Goal: Task Accomplishment & Management: Use online tool/utility

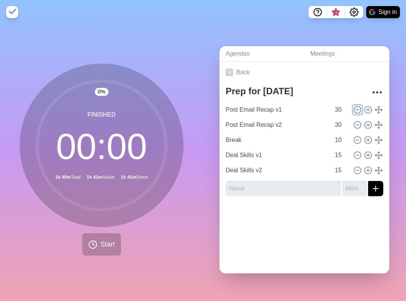
click at [357, 112] on icon at bounding box center [357, 110] width 8 height 8
type input "Post Email Recap v2"
type input "Break"
type input "10"
type input "Deal Skills v1"
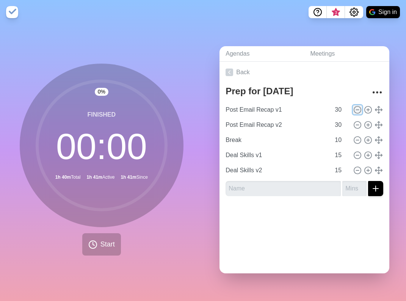
type input "15"
type input "Deal Skills v2"
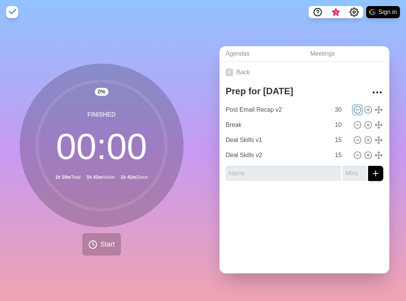
click at [357, 112] on icon at bounding box center [357, 110] width 8 height 8
type input "Break"
type input "10"
type input "Deal Skills v1"
type input "15"
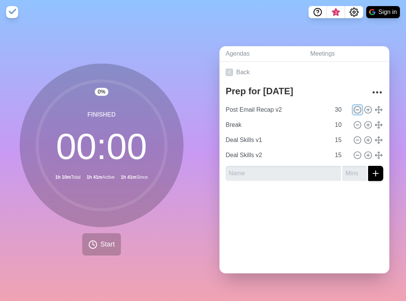
type input "Deal Skills v2"
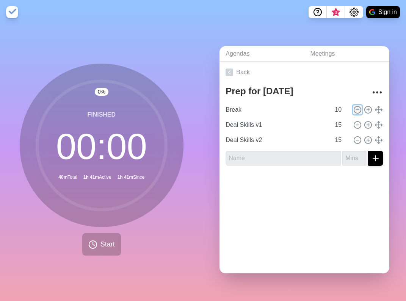
click at [357, 112] on icon at bounding box center [357, 110] width 8 height 8
type input "Deal Skills v1"
type input "15"
type input "Deal Skills v2"
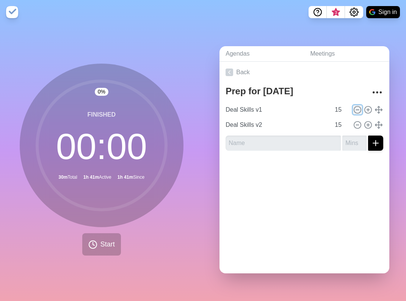
click at [357, 112] on icon at bounding box center [357, 110] width 8 height 8
type input "Deal Skills v2"
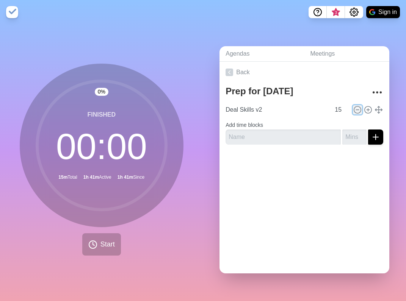
click at [357, 112] on icon at bounding box center [357, 110] width 8 height 8
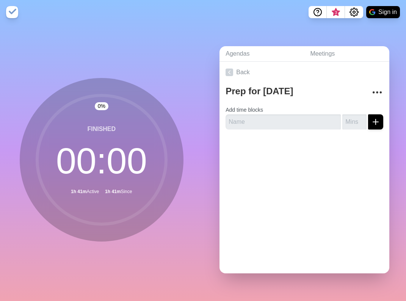
click at [357, 112] on form "Add time blocks" at bounding box center [304, 115] width 158 height 27
click at [286, 121] on input "text" at bounding box center [282, 121] width 115 height 15
type input "GOE Recap"
click at [342, 118] on input "number" at bounding box center [354, 121] width 24 height 15
type input "10"
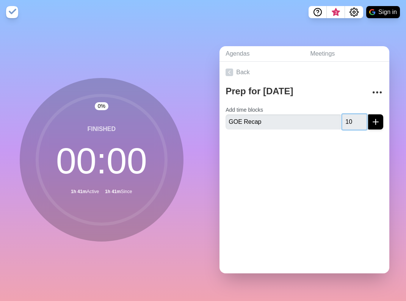
click at [368, 114] on button "submit" at bounding box center [375, 121] width 15 height 15
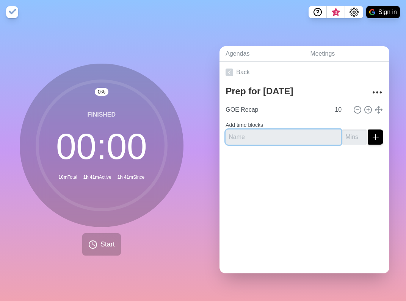
click at [252, 136] on input "text" at bounding box center [282, 137] width 115 height 15
type input "Skinuva Recap"
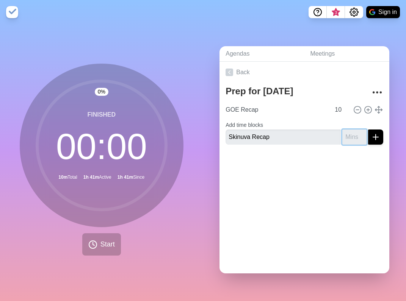
click at [343, 136] on input "number" at bounding box center [354, 137] width 24 height 15
type input "10"
click at [368, 130] on button "submit" at bounding box center [375, 137] width 15 height 15
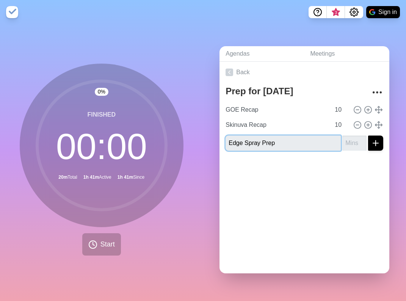
type input "Edge Spray Prep"
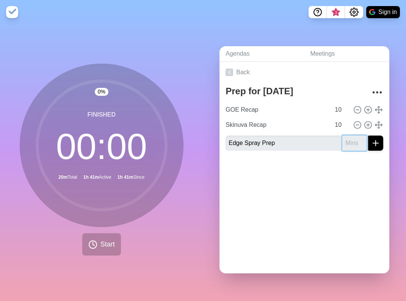
click at [346, 140] on input "number" at bounding box center [354, 143] width 24 height 15
type input "10"
click at [368, 136] on button "submit" at bounding box center [375, 143] width 15 height 15
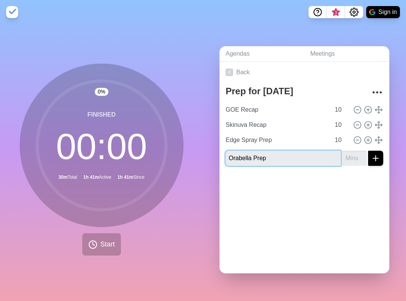
type input "Orabella Prep"
click at [342, 158] on input "number" at bounding box center [354, 158] width 24 height 15
type input "10"
click at [368, 151] on button "submit" at bounding box center [375, 158] width 15 height 15
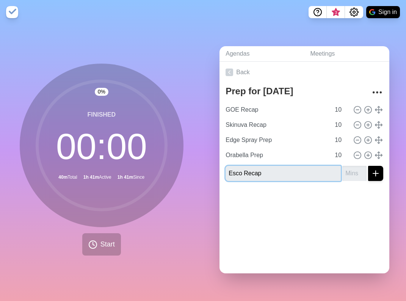
type input "Esco Recap"
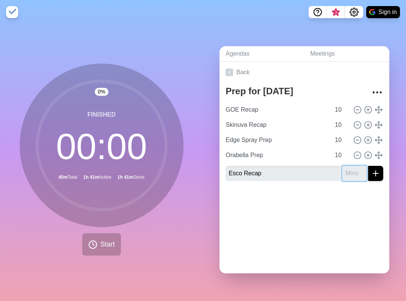
click at [342, 172] on input "number" at bounding box center [354, 173] width 24 height 15
type input "10"
click at [368, 166] on button "submit" at bounding box center [375, 173] width 15 height 15
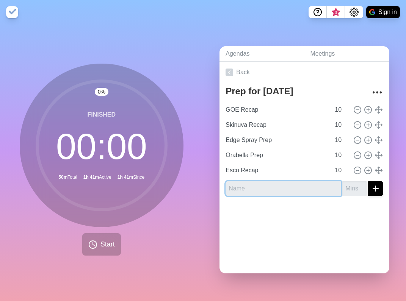
click at [245, 186] on input "text" at bounding box center [282, 188] width 115 height 15
type input "RTP"
click at [342, 190] on input "number" at bounding box center [354, 188] width 24 height 15
type input "10"
click at [368, 181] on button "submit" at bounding box center [375, 188] width 15 height 15
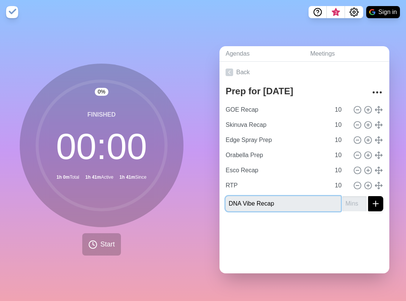
type input "DNA Vibe Recap"
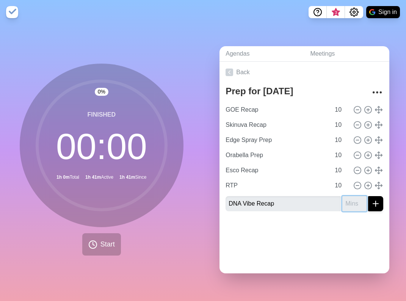
click at [342, 201] on input "number" at bounding box center [354, 203] width 24 height 15
type input "10"
click at [368, 196] on button "submit" at bounding box center [375, 203] width 15 height 15
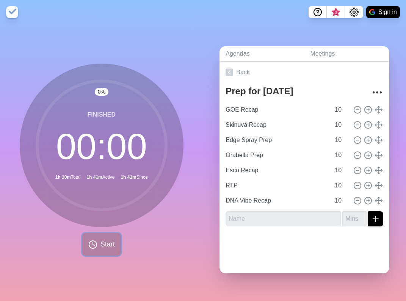
click at [114, 234] on button "Start" at bounding box center [101, 244] width 39 height 22
